Goal: Task Accomplishment & Management: Use online tool/utility

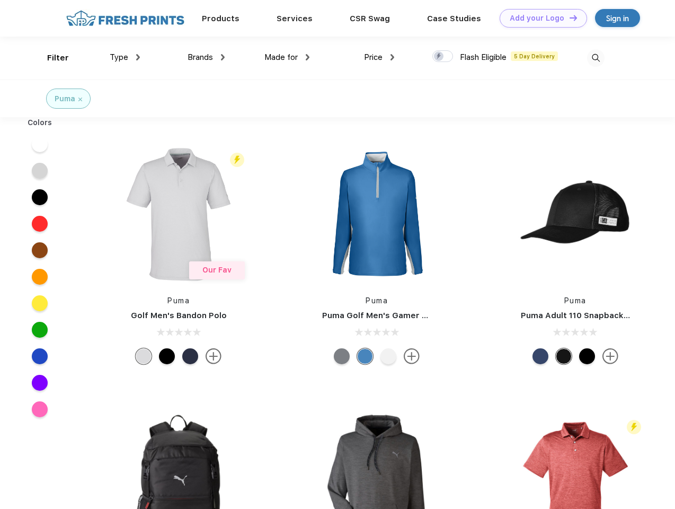
scroll to position [1, 0]
click at [540, 18] on link "Add your Logo Design Tool" at bounding box center [543, 18] width 87 height 19
click at [0, 0] on div "Design Tool" at bounding box center [0, 0] width 0 height 0
click at [569, 17] on link "Add your Logo Design Tool" at bounding box center [543, 18] width 87 height 19
click at [51, 58] on div "Filter" at bounding box center [58, 58] width 22 height 12
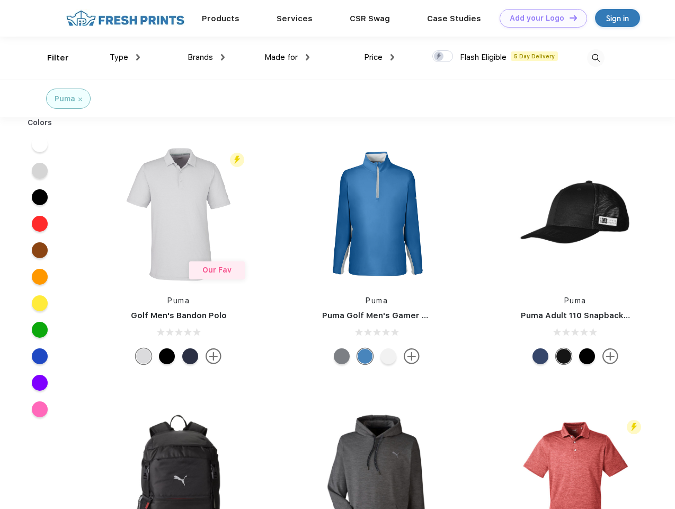
click at [125, 57] on span "Type" at bounding box center [119, 57] width 19 height 10
click at [206, 57] on span "Brands" at bounding box center [200, 57] width 25 height 10
click at [287, 57] on span "Made for" at bounding box center [280, 57] width 33 height 10
click at [379, 57] on span "Price" at bounding box center [373, 57] width 19 height 10
click at [443, 57] on div at bounding box center [442, 56] width 21 height 12
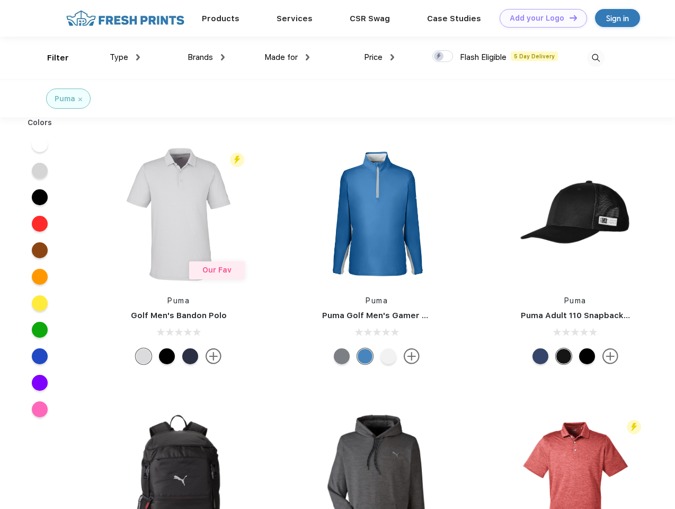
click at [439, 57] on input "checkbox" at bounding box center [435, 53] width 7 height 7
click at [596, 58] on img at bounding box center [595, 57] width 17 height 17
